Goal: Task Accomplishment & Management: Use online tool/utility

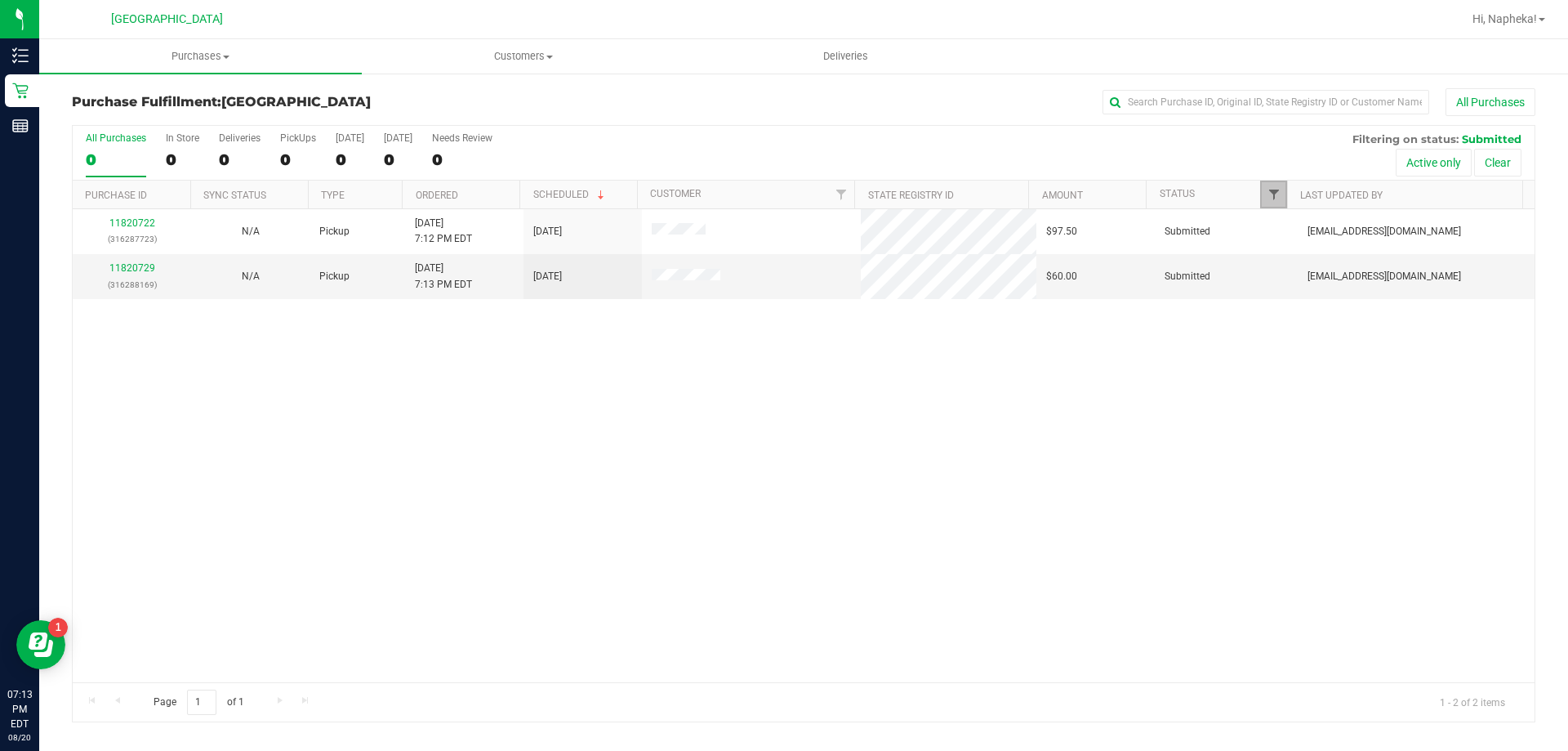
click at [1268, 189] on span "Filter" at bounding box center [1274, 194] width 13 height 13
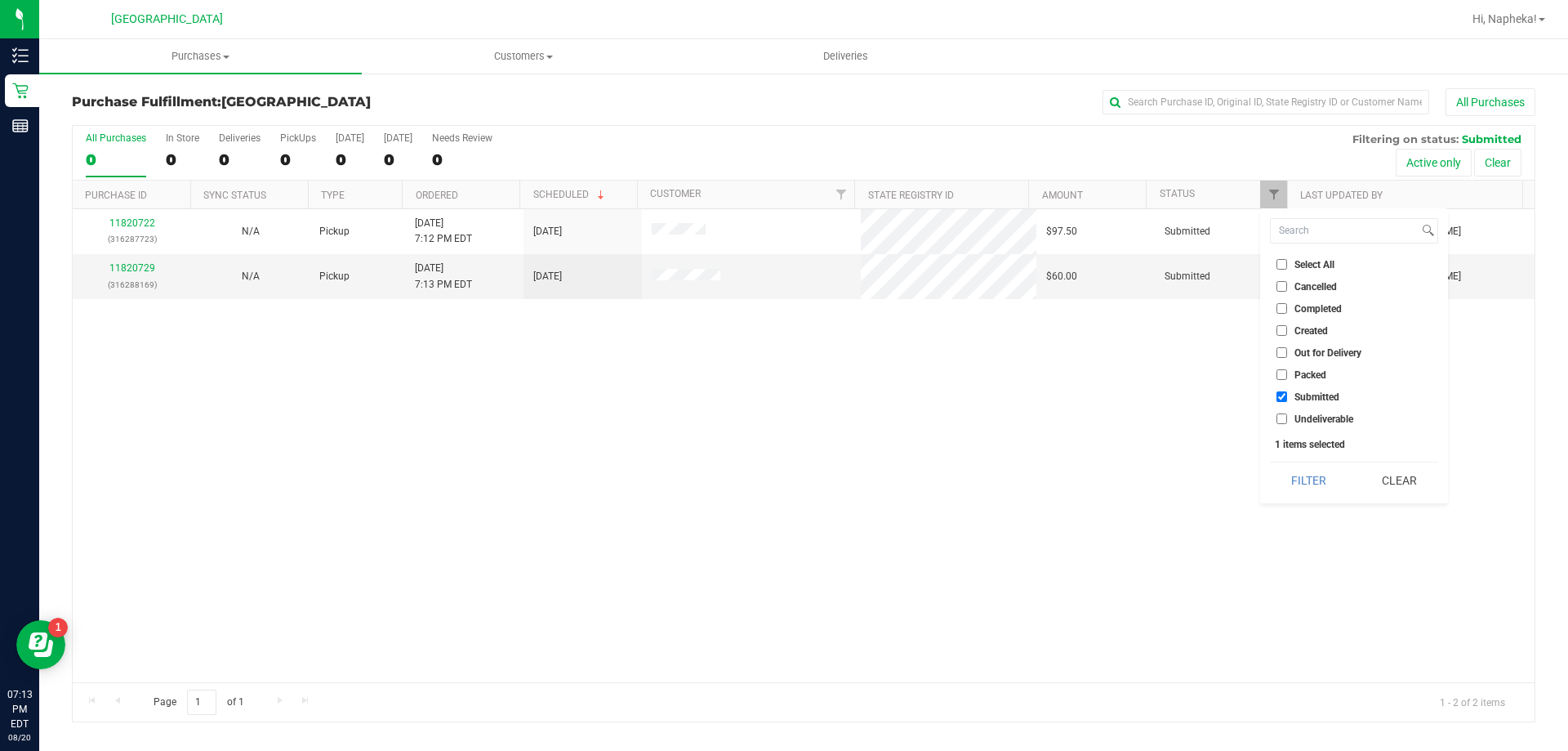
click at [1317, 378] on span "Packed" at bounding box center [1310, 375] width 32 height 9
click at [1288, 378] on input "Packed" at bounding box center [1282, 375] width 10 height 10
checkbox input "true"
click at [1319, 470] on button "Filter" at bounding box center [1309, 480] width 78 height 36
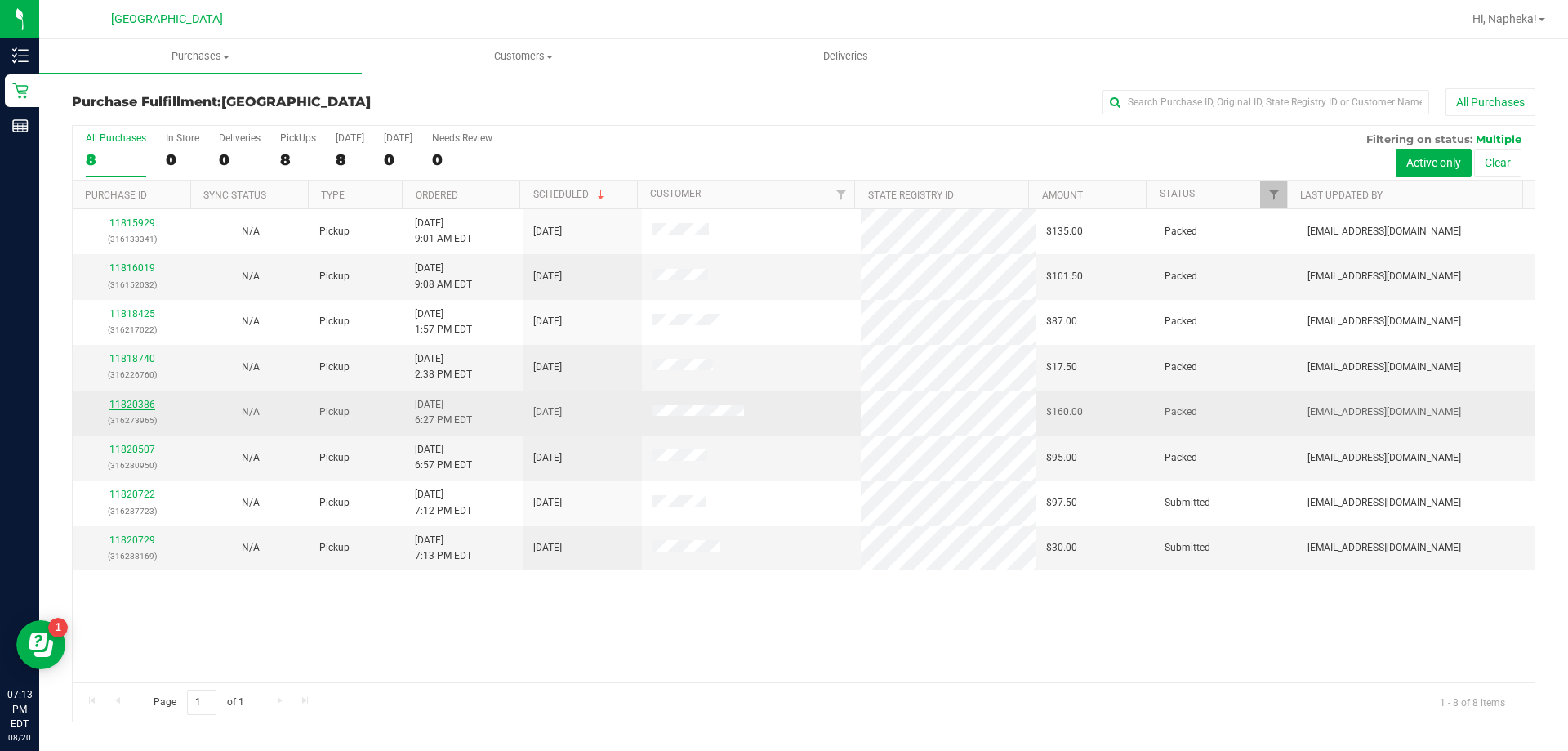
click at [117, 402] on link "11820386" at bounding box center [132, 404] width 45 height 11
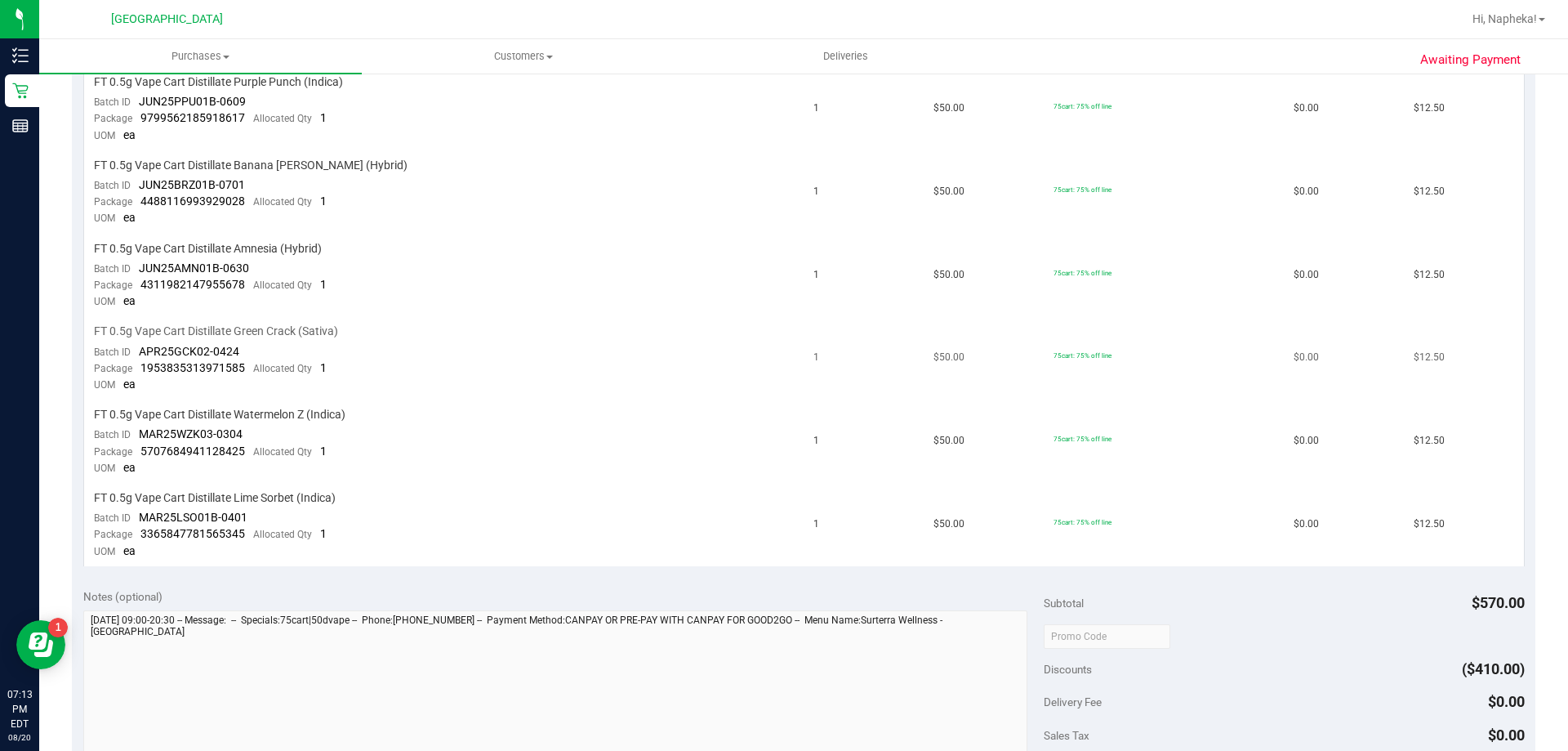
scroll to position [980, 0]
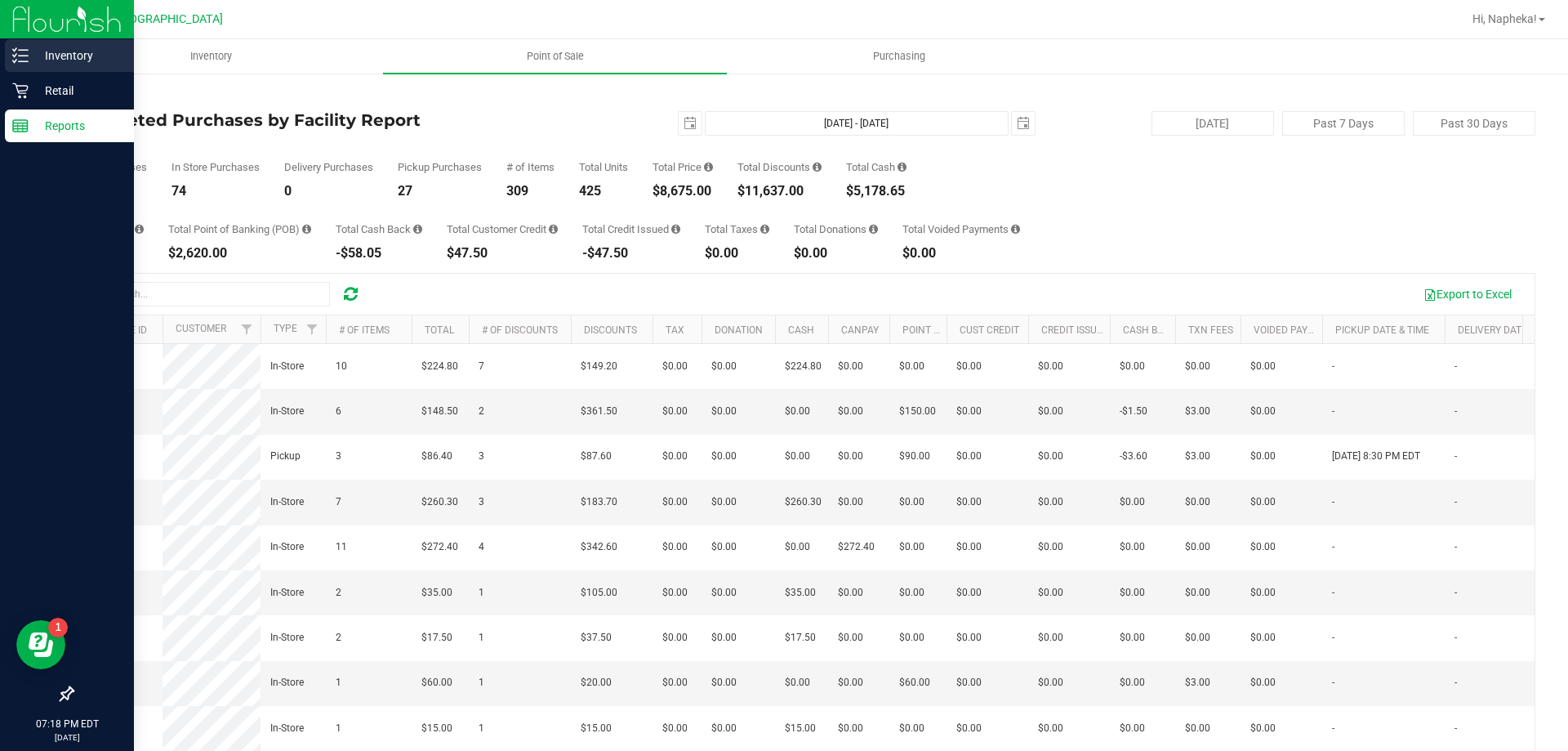
click at [37, 45] on div "Inventory" at bounding box center [69, 56] width 129 height 33
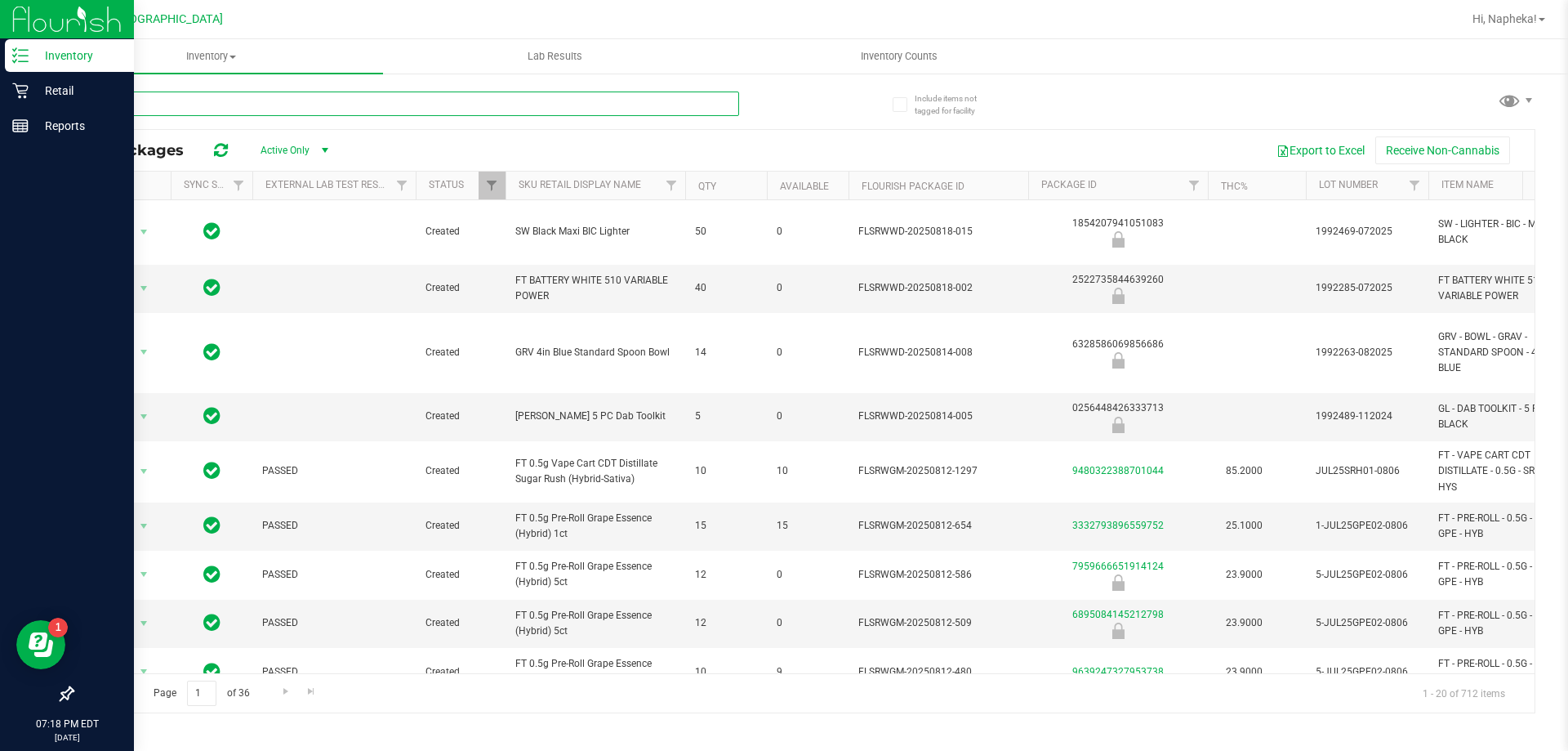
click at [457, 111] on input "text" at bounding box center [406, 104] width 667 height 25
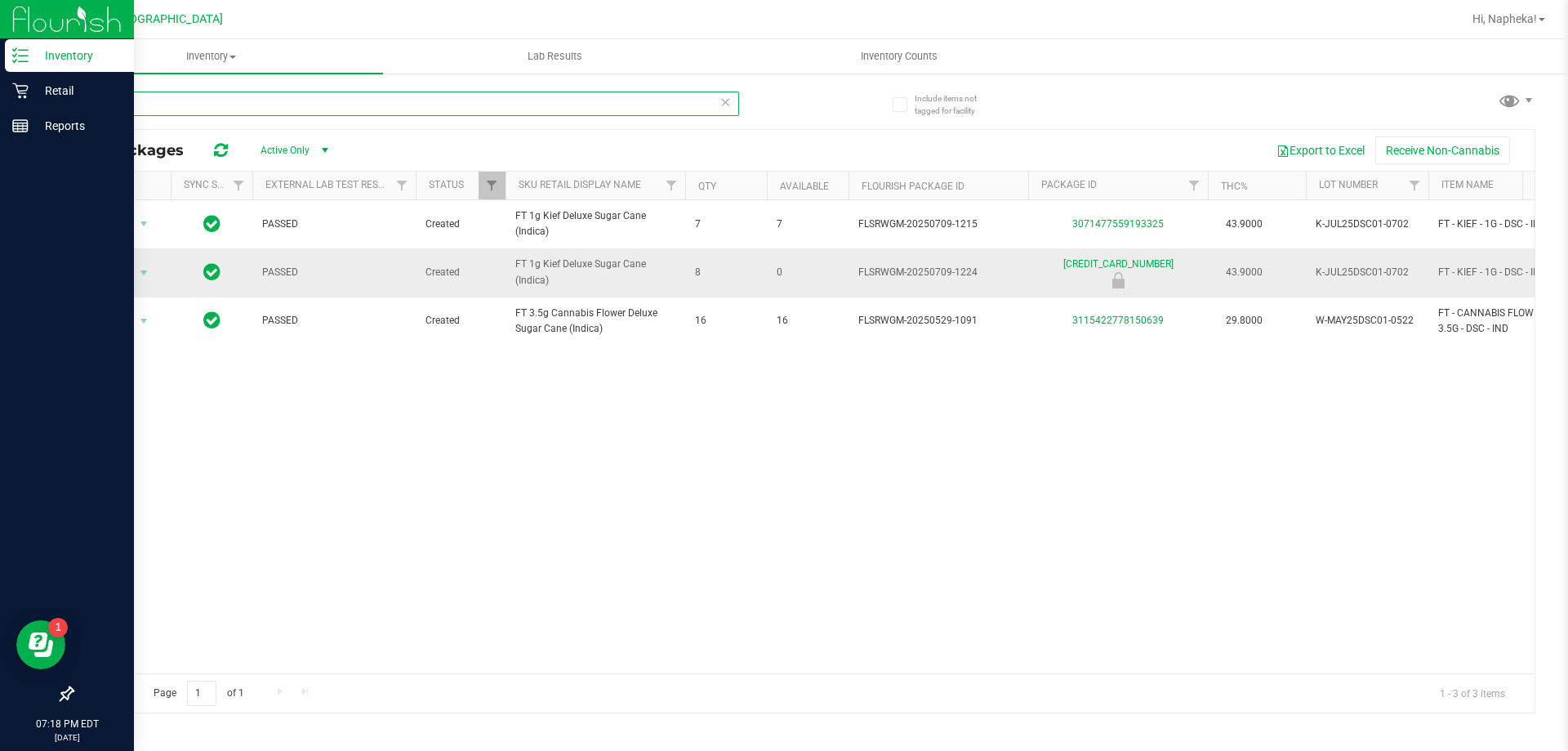
type input "d"
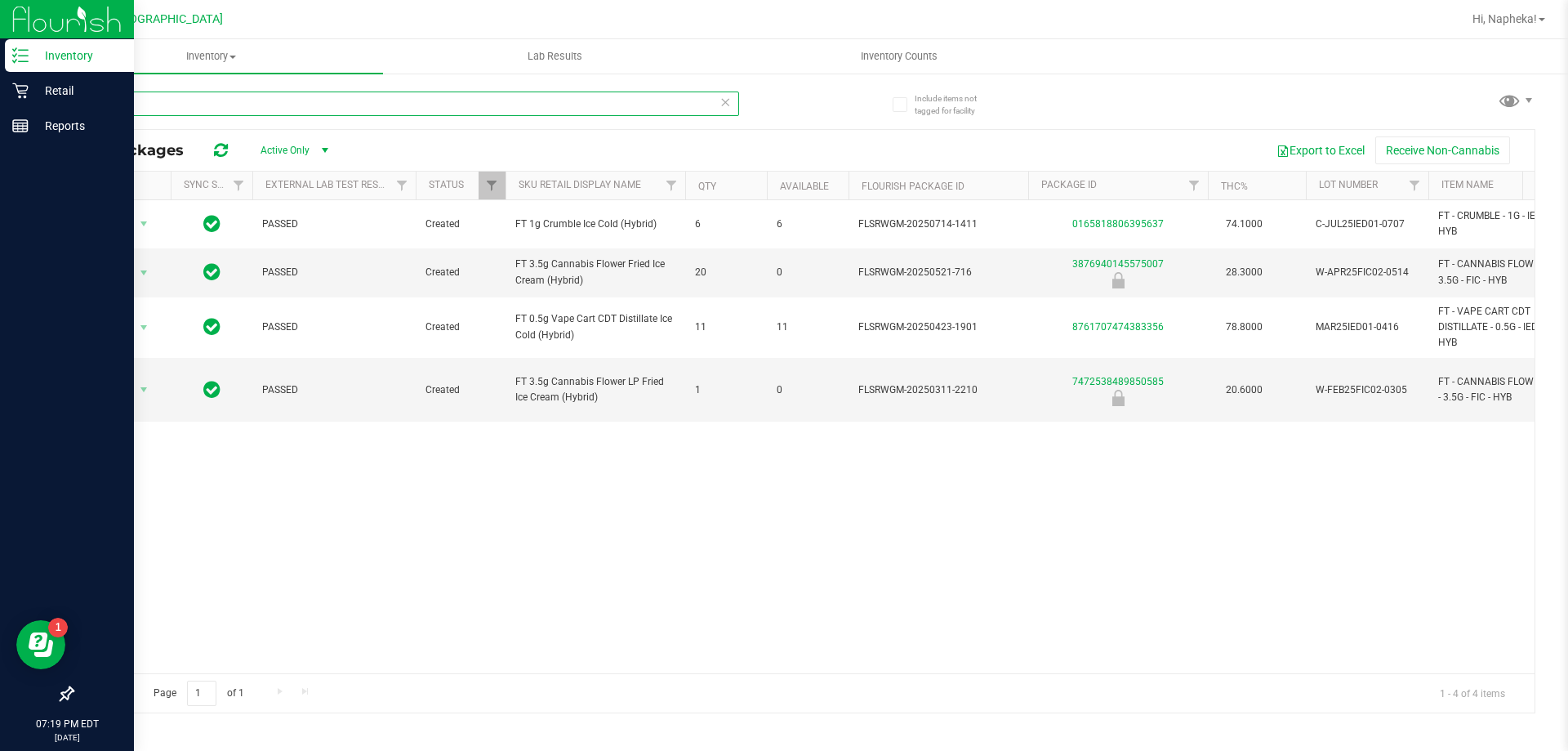
type input "i"
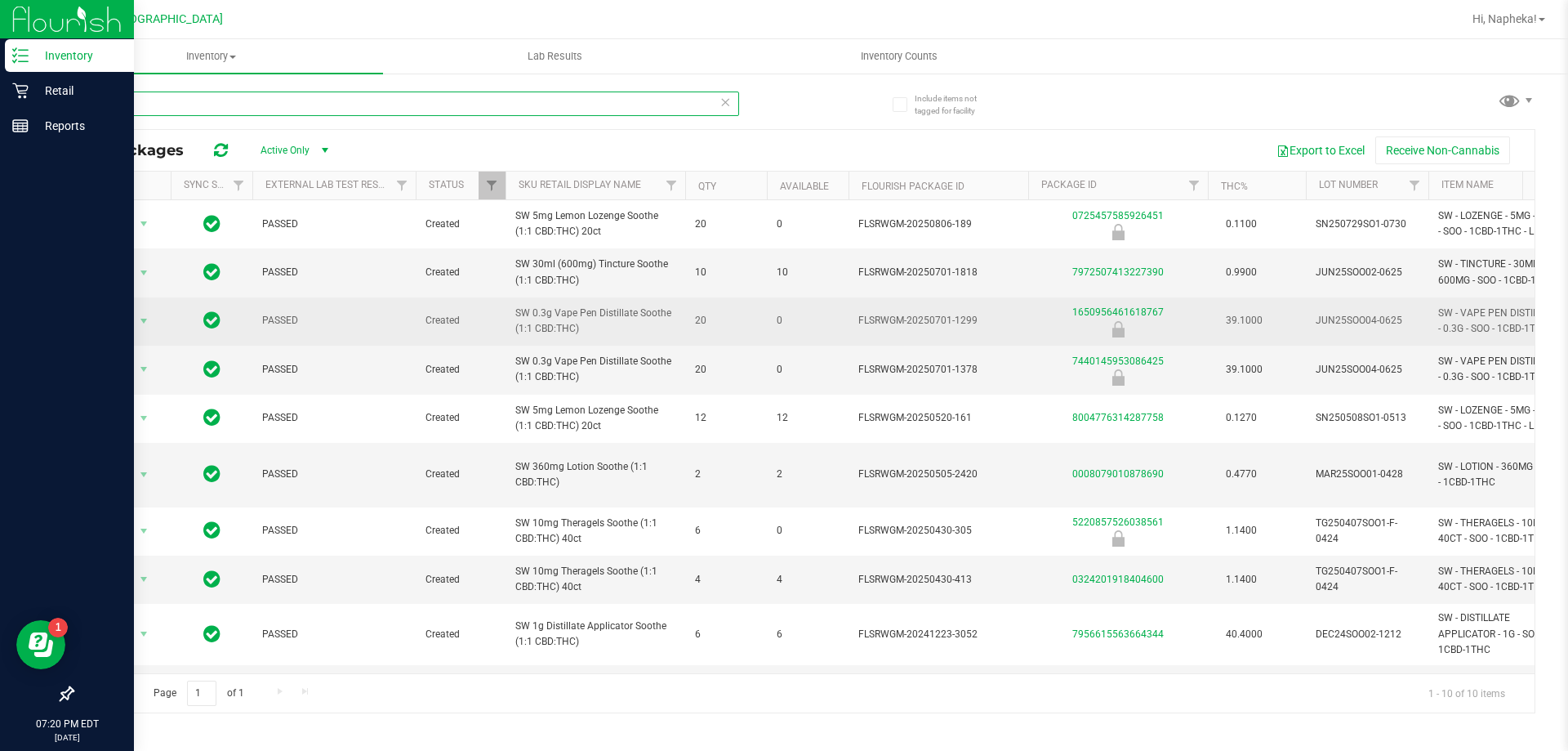
type input "s"
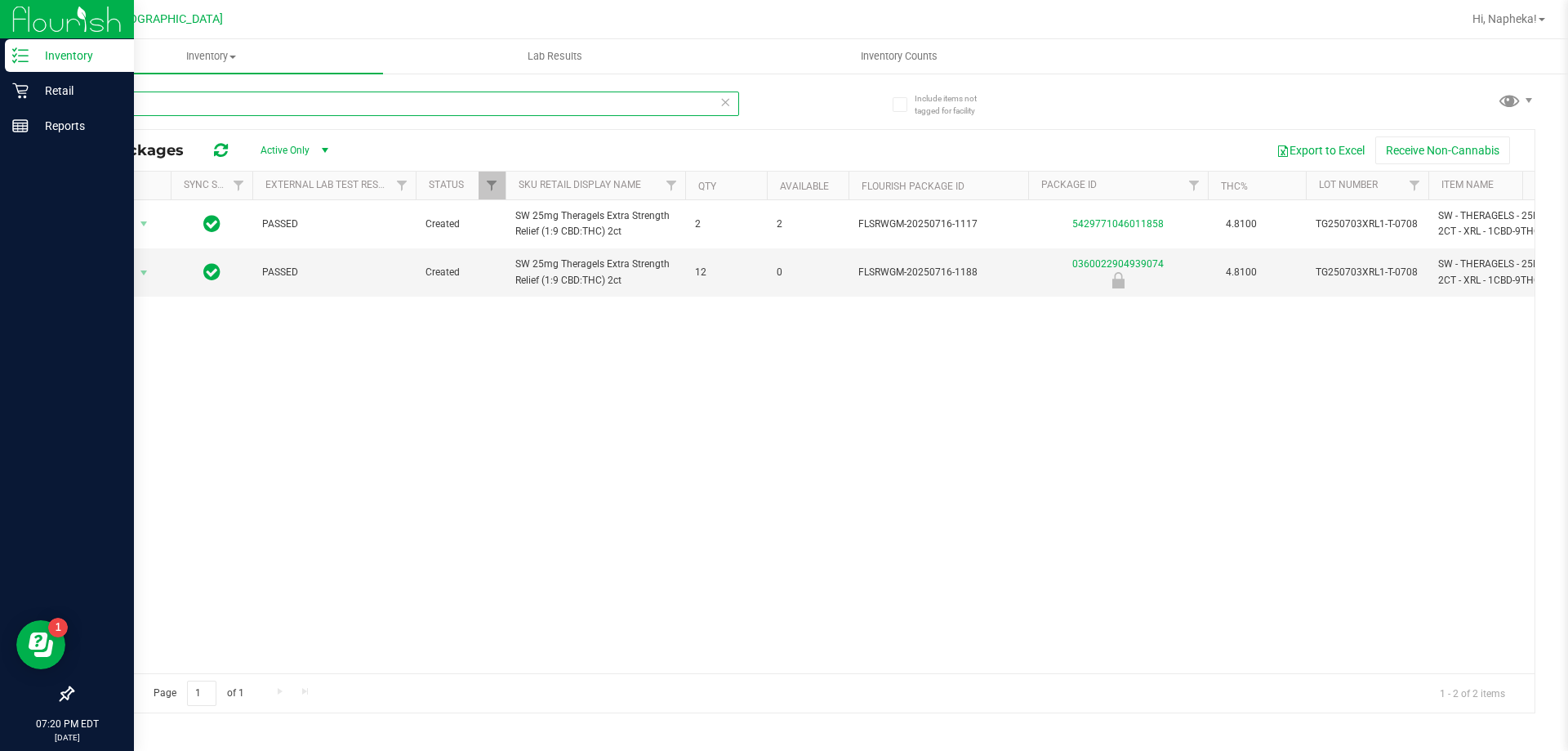
type input "x"
